Goal: Check status: Check status

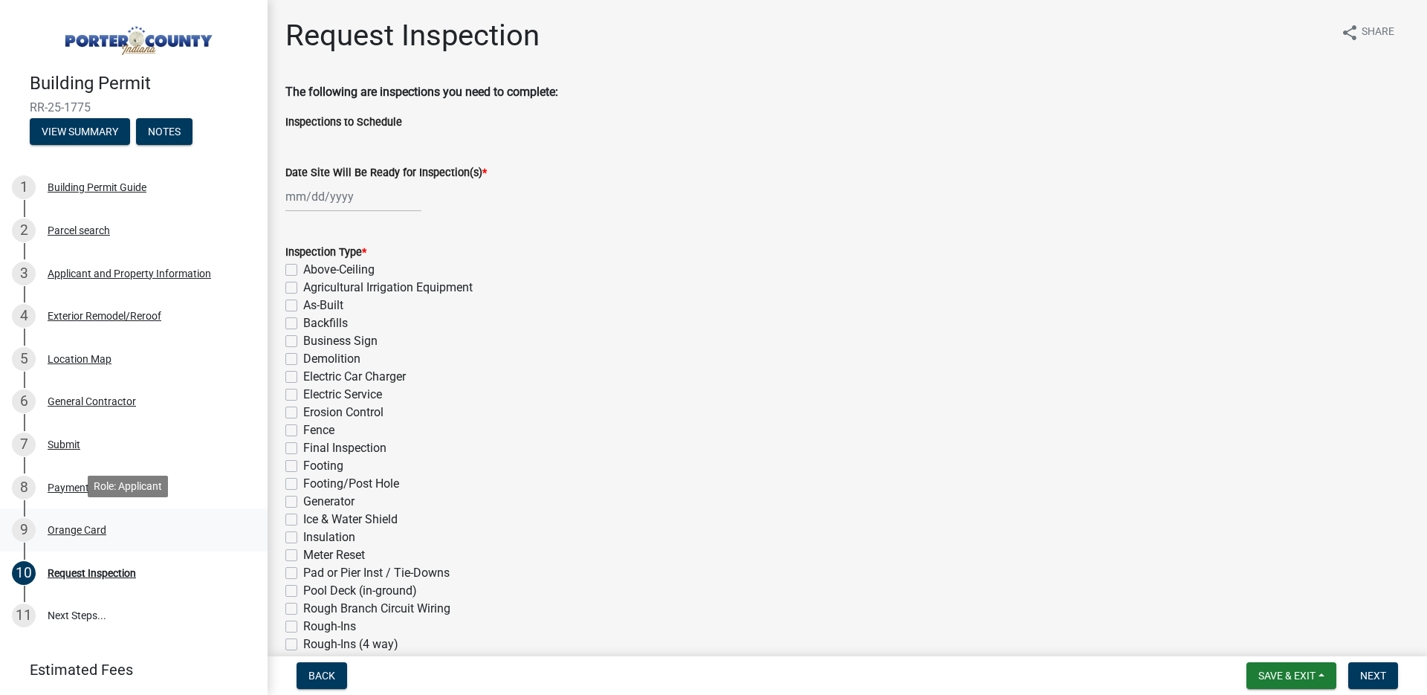
click at [72, 520] on div "9 Orange Card" at bounding box center [128, 530] width 232 height 24
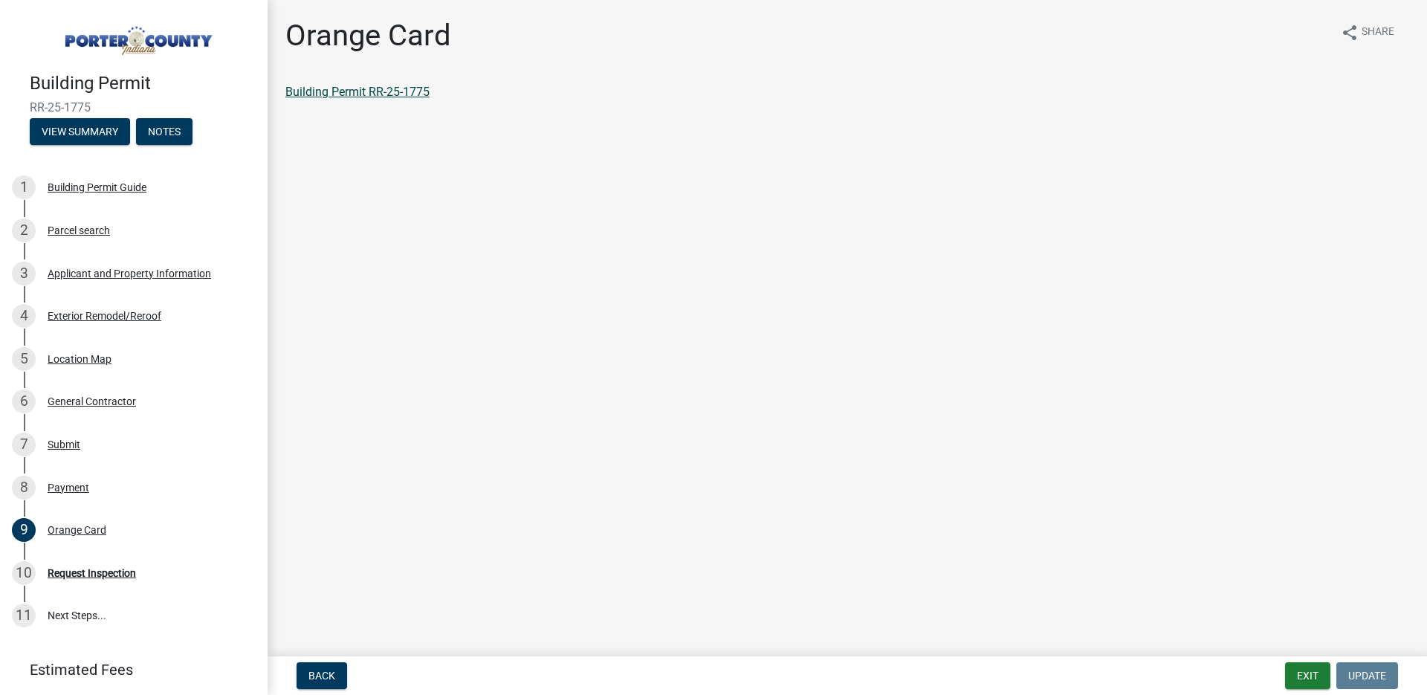
click at [418, 87] on link "Building Permit RR-25-1775" at bounding box center [357, 92] width 144 height 14
